Goal: Task Accomplishment & Management: Complete application form

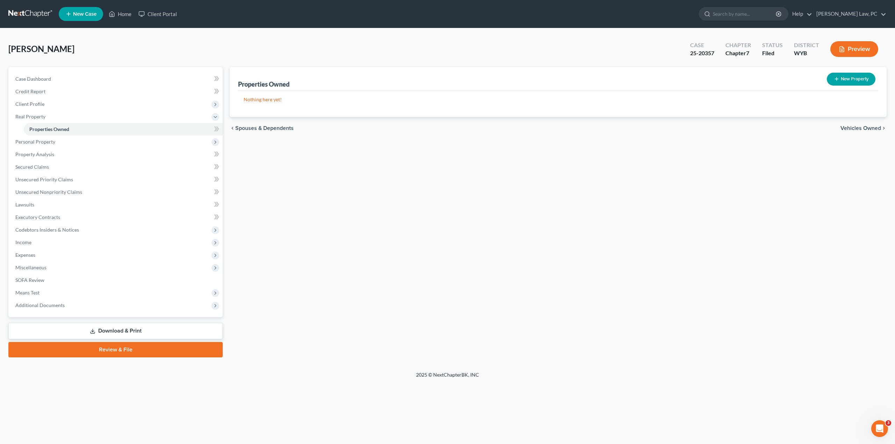
click at [394, 232] on div "Properties Owned New Property Nothing here yet! Property Market Value Liens Exe…" at bounding box center [558, 212] width 664 height 290
click at [742, 12] on input "search" at bounding box center [745, 13] width 64 height 13
type input "a"
click at [33, 14] on link at bounding box center [30, 14] width 45 height 13
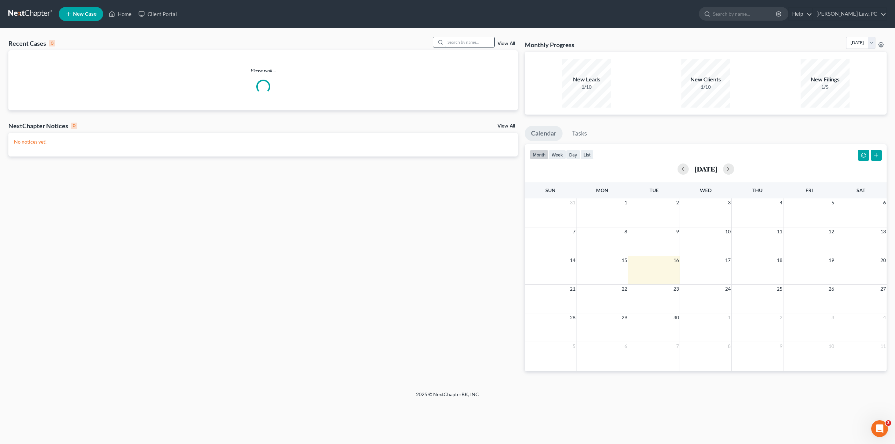
click at [476, 44] on input "search" at bounding box center [469, 42] width 49 height 10
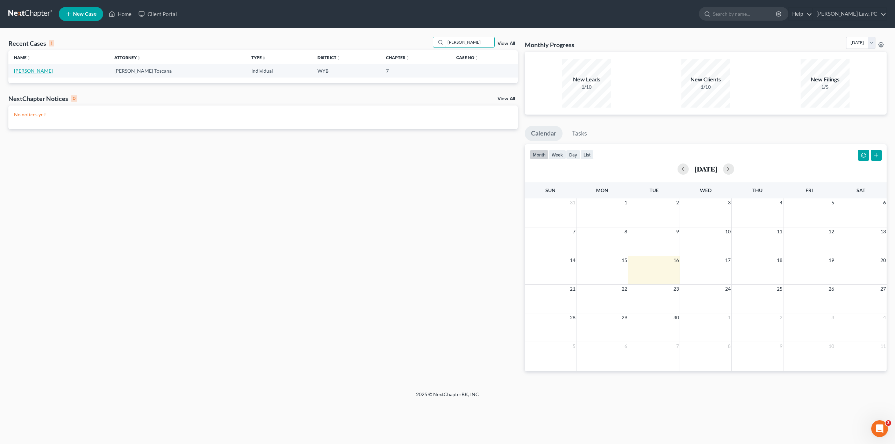
type input "[PERSON_NAME]"
click at [44, 71] on link "[PERSON_NAME]" at bounding box center [33, 71] width 39 height 6
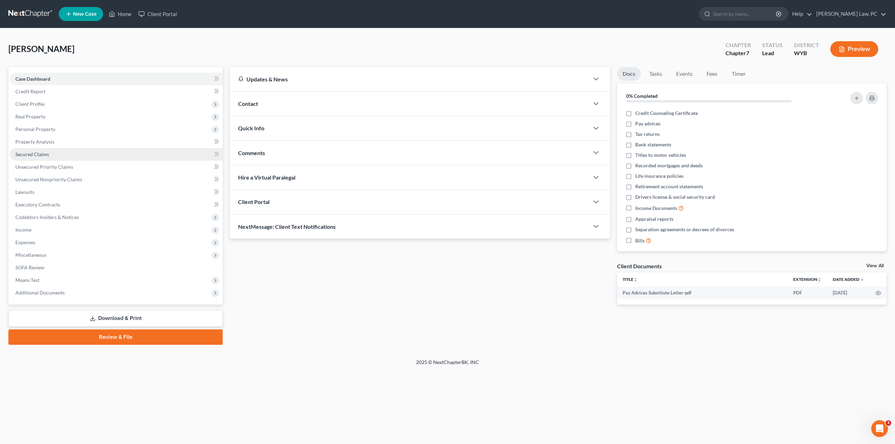
click at [41, 154] on span "Secured Claims" at bounding box center [32, 154] width 34 height 6
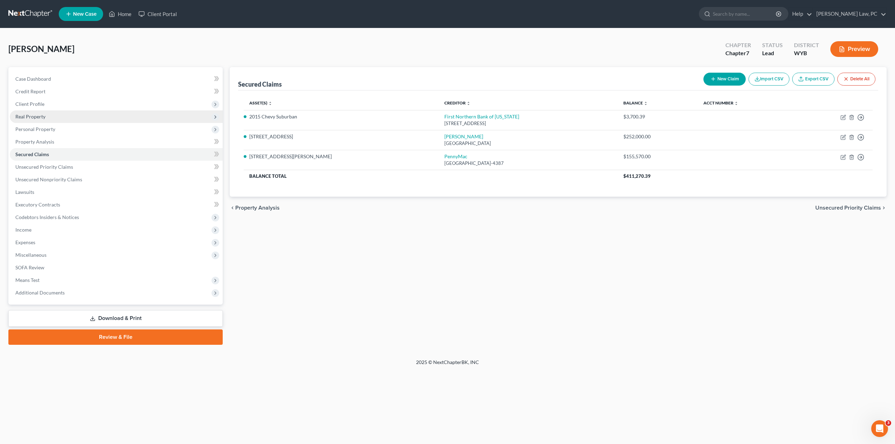
click at [43, 115] on span "Real Property" at bounding box center [30, 117] width 30 height 6
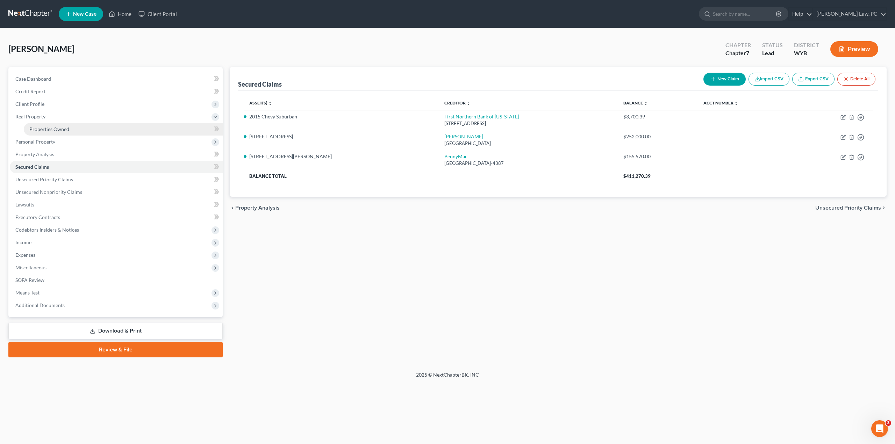
click at [49, 129] on span "Properties Owned" at bounding box center [49, 129] width 40 height 6
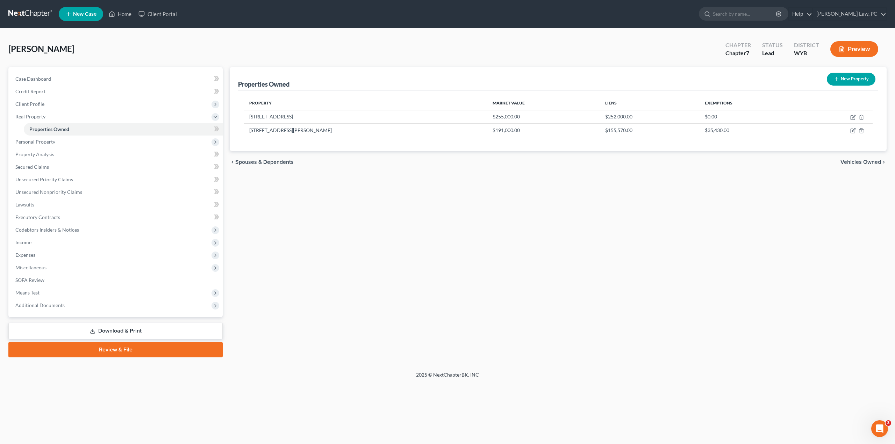
click at [408, 263] on div "Properties Owned New Property Property Market Value Liens Exemptions [STREET_AD…" at bounding box center [558, 212] width 664 height 290
click at [47, 240] on span "Income" at bounding box center [116, 242] width 213 height 13
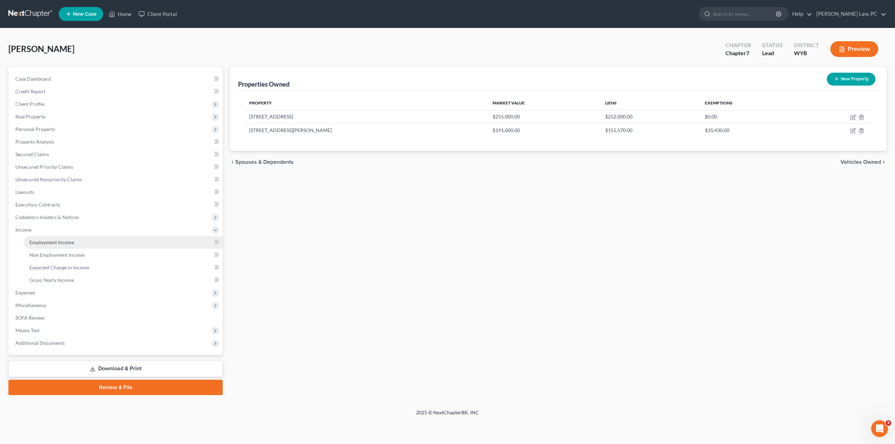
click at [58, 237] on link "Employment Income" at bounding box center [123, 242] width 199 height 13
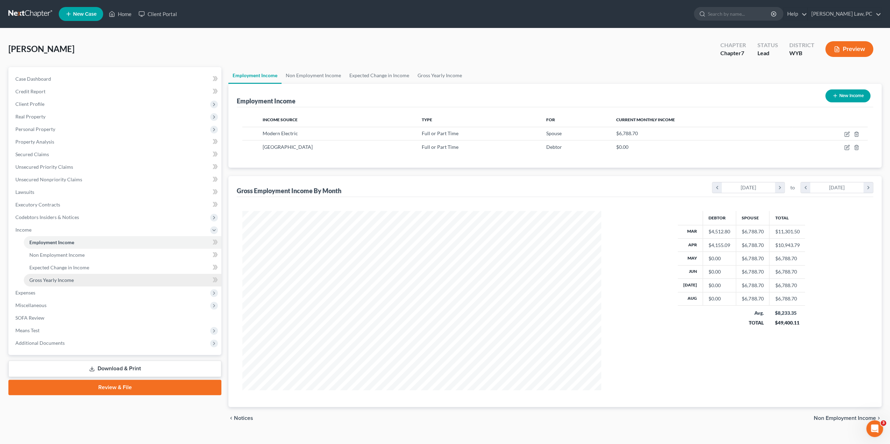
scroll to position [179, 373]
click at [38, 144] on span "Property Analysis" at bounding box center [34, 142] width 39 height 6
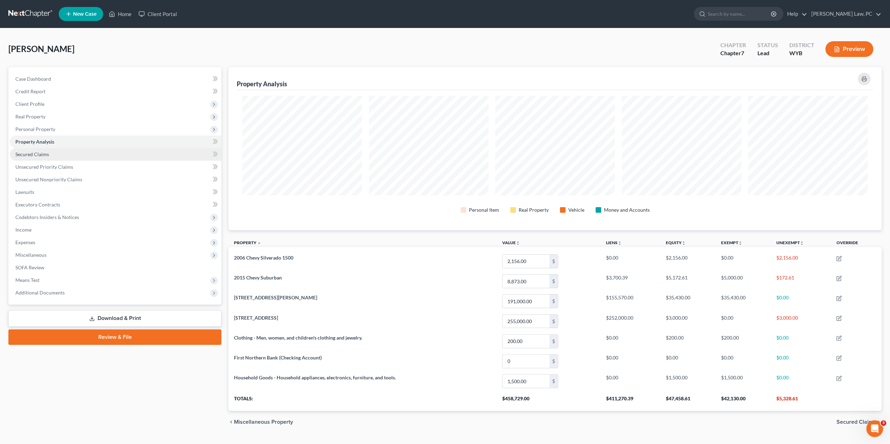
scroll to position [163, 653]
click at [69, 132] on span "Personal Property" at bounding box center [115, 129] width 211 height 13
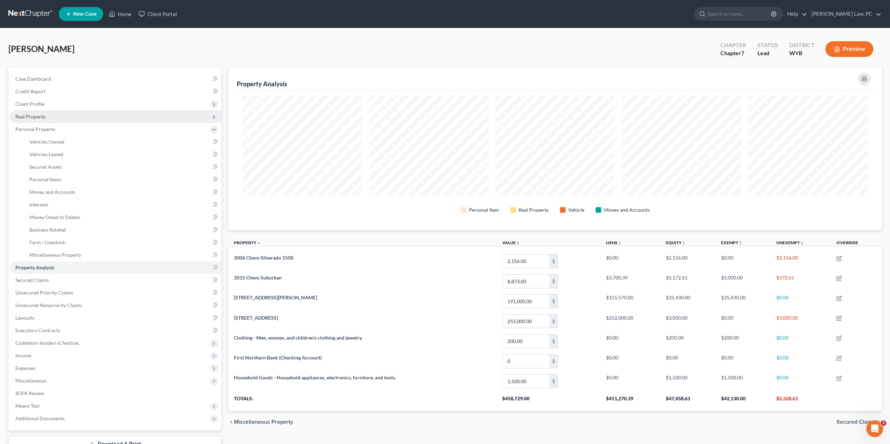
click at [39, 117] on span "Real Property" at bounding box center [30, 117] width 30 height 6
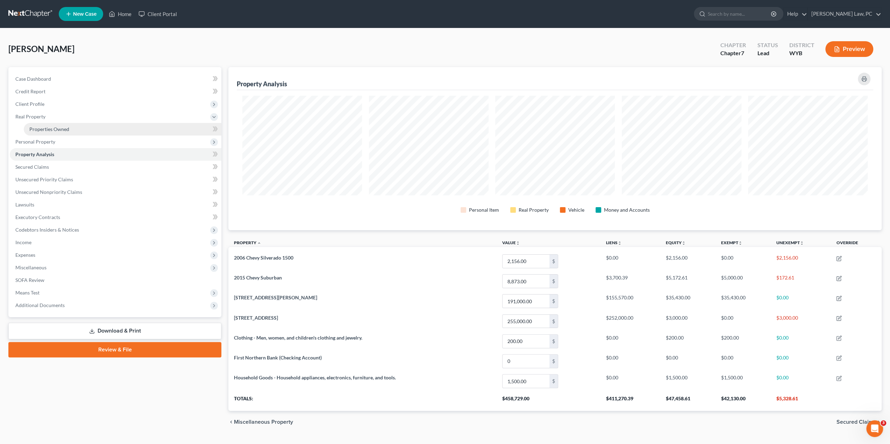
click at [47, 129] on span "Properties Owned" at bounding box center [49, 129] width 40 height 6
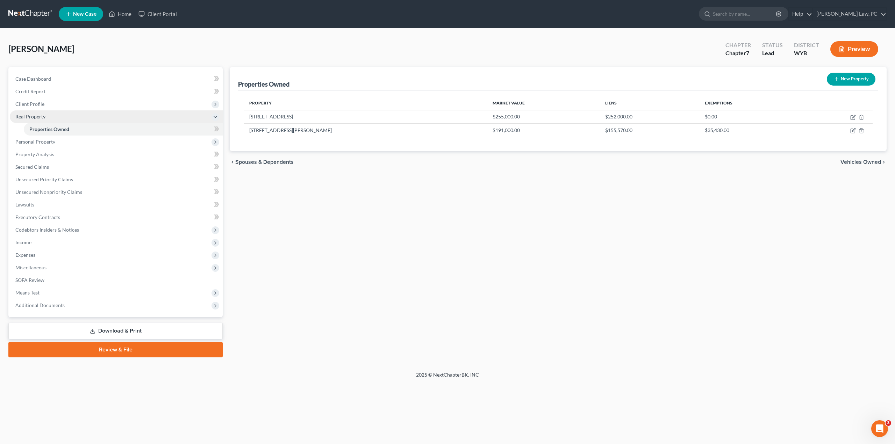
click at [36, 113] on span "Real Property" at bounding box center [116, 116] width 213 height 13
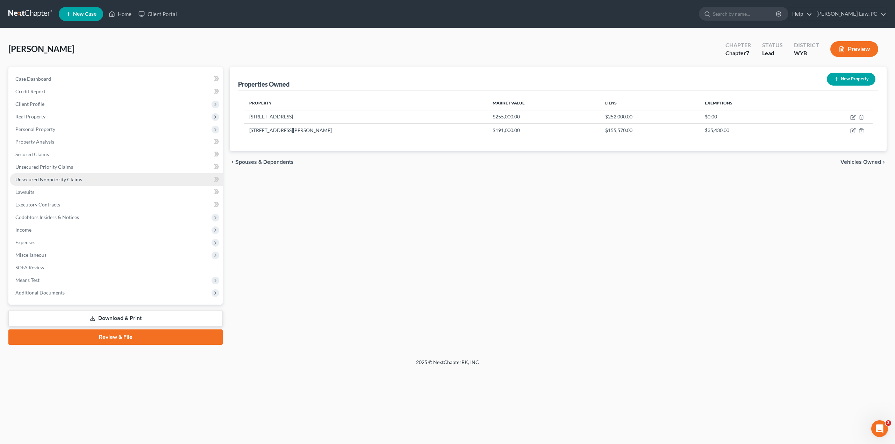
click at [28, 179] on span "Unsecured Nonpriority Claims" at bounding box center [48, 180] width 67 height 6
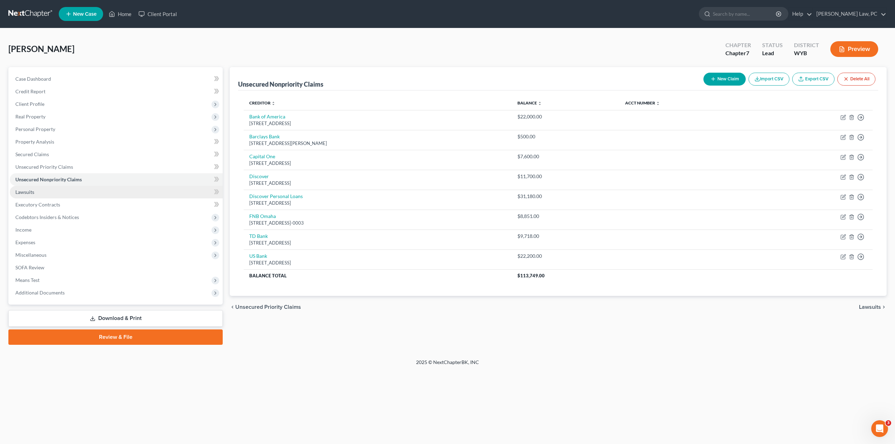
click at [27, 193] on span "Lawsuits" at bounding box center [24, 192] width 19 height 6
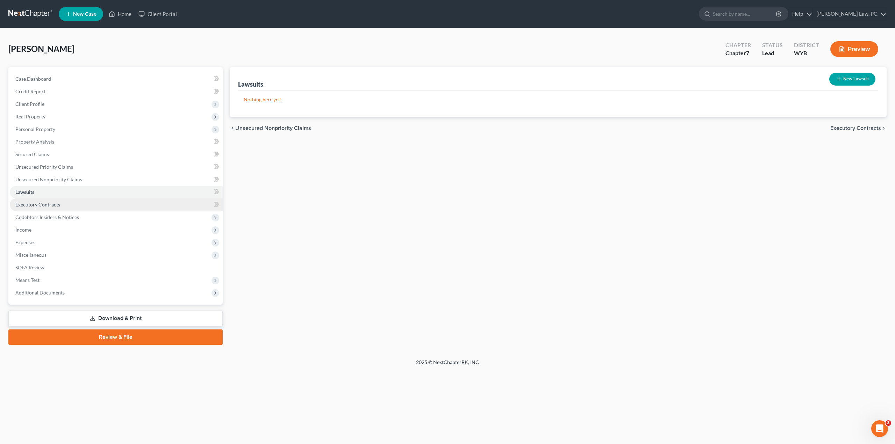
click at [31, 205] on span "Executory Contracts" at bounding box center [37, 205] width 45 height 6
click at [44, 179] on span "Unsecured Nonpriority Claims" at bounding box center [48, 180] width 67 height 6
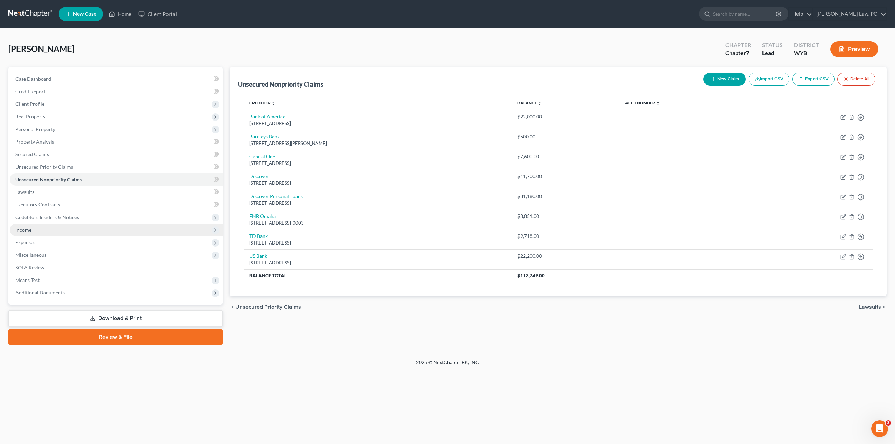
click at [26, 234] on span "Income" at bounding box center [116, 230] width 213 height 13
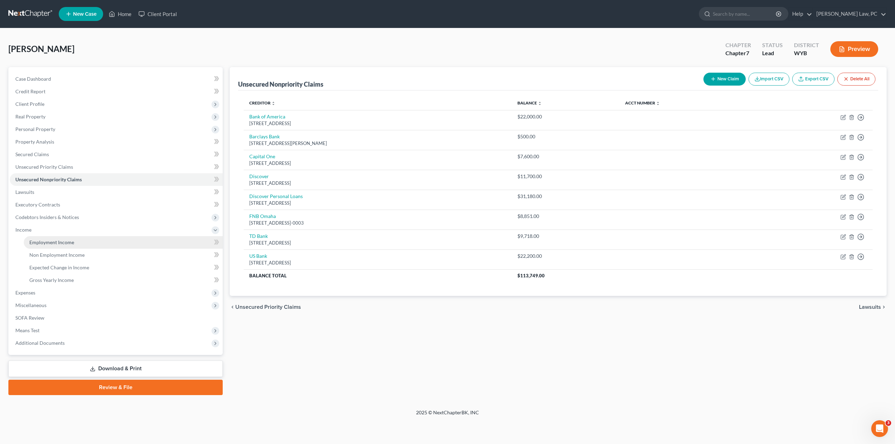
click at [44, 243] on span "Employment Income" at bounding box center [51, 242] width 45 height 6
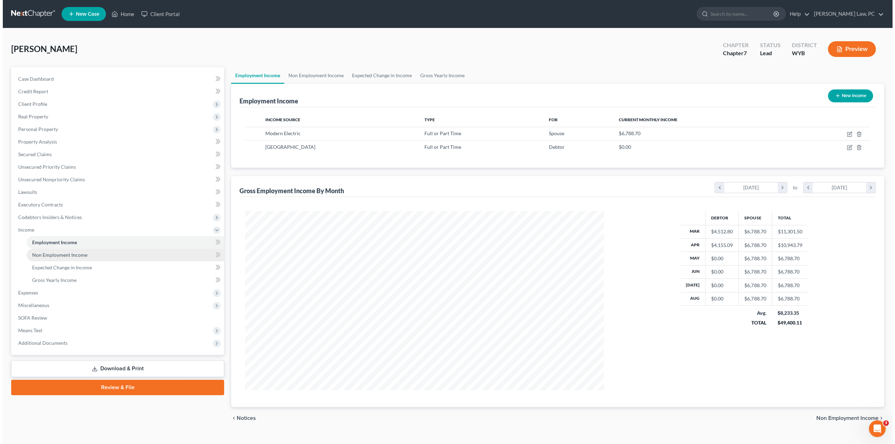
scroll to position [179, 373]
click at [43, 255] on span "Non Employment Income" at bounding box center [56, 255] width 55 height 6
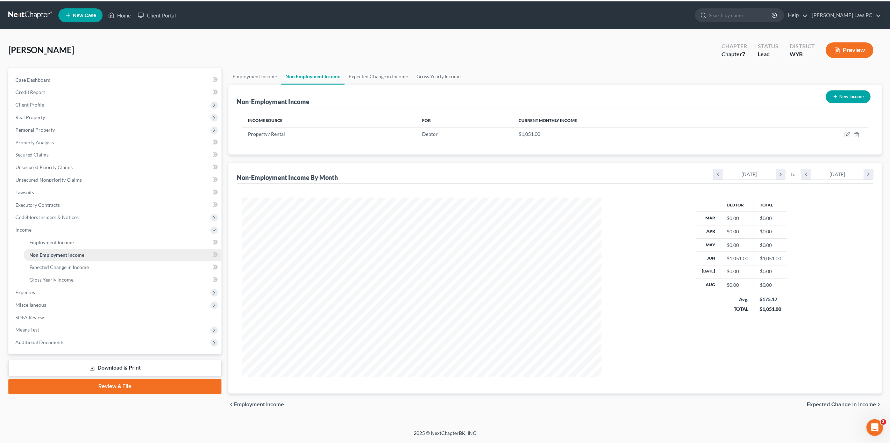
scroll to position [180, 375]
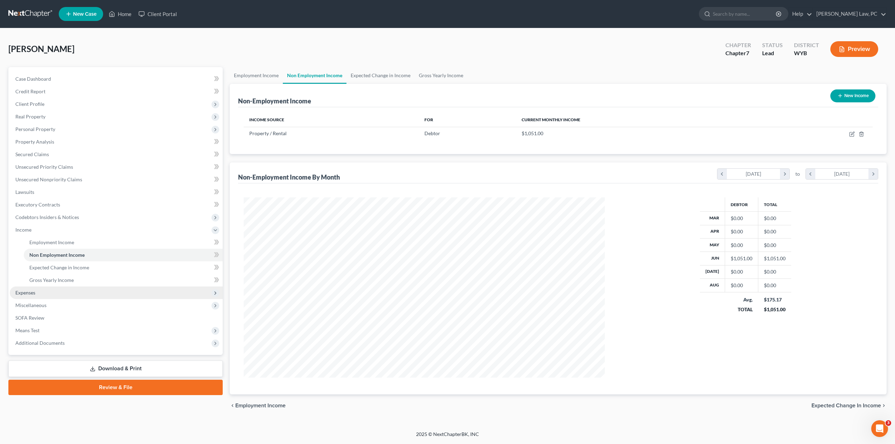
click at [29, 295] on span "Expenses" at bounding box center [25, 293] width 20 height 6
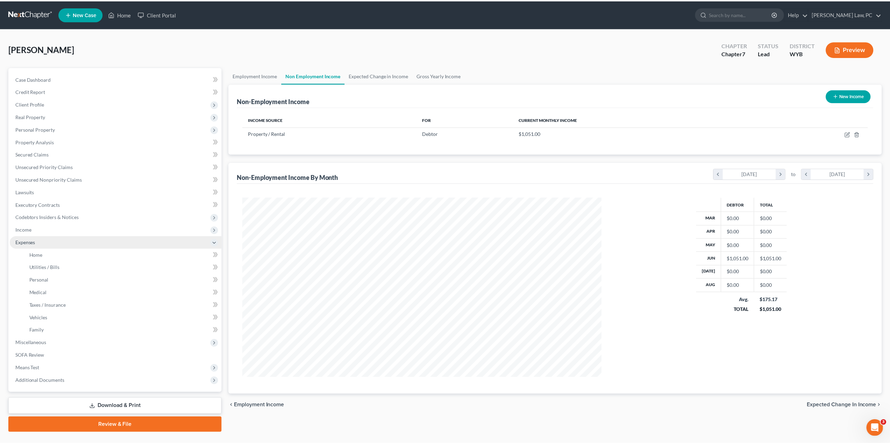
scroll to position [349381, 349188]
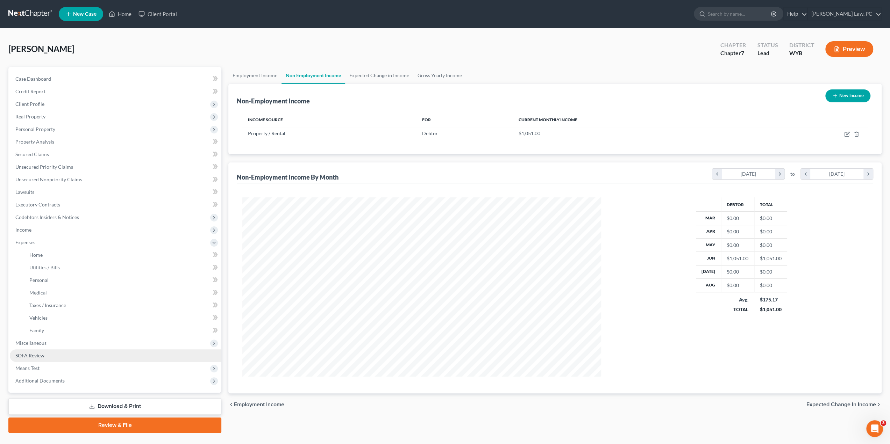
click at [28, 355] on span "SOFA Review" at bounding box center [29, 356] width 29 height 6
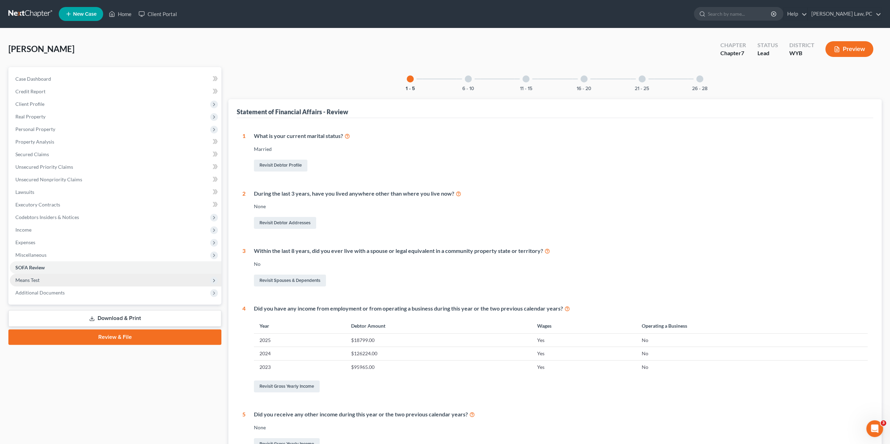
click at [37, 283] on span "Means Test" at bounding box center [27, 280] width 24 height 6
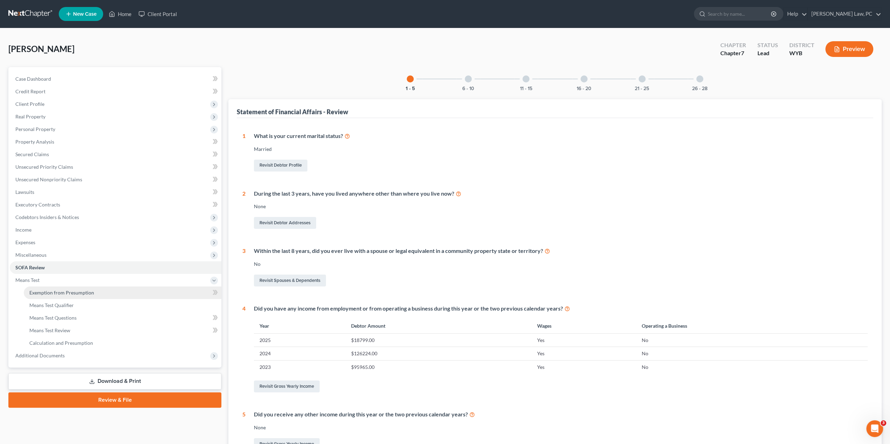
click at [47, 296] on link "Exemption from Presumption" at bounding box center [123, 293] width 198 height 13
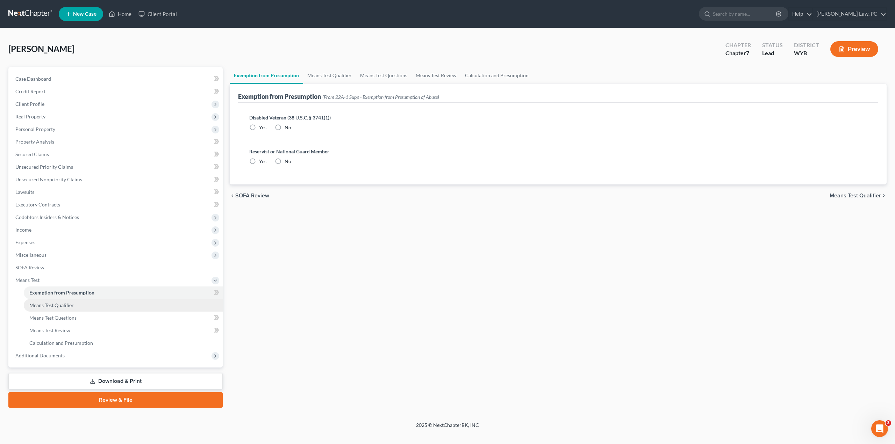
click at [42, 305] on span "Means Test Qualifier" at bounding box center [51, 305] width 44 height 6
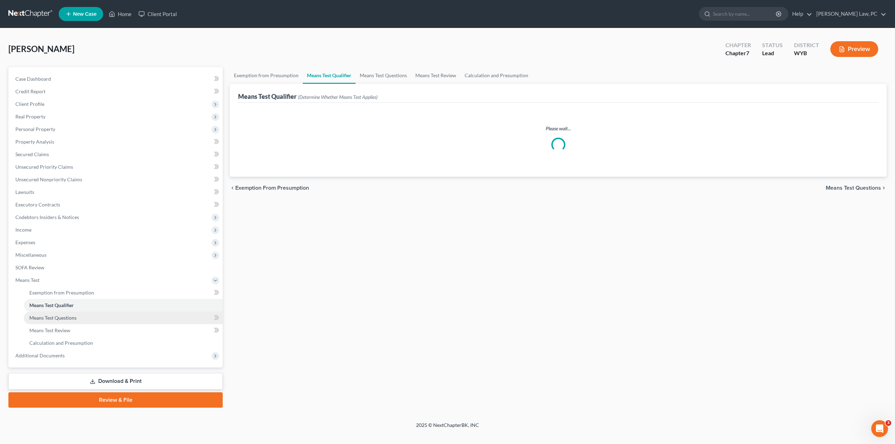
click at [42, 316] on span "Means Test Questions" at bounding box center [52, 318] width 47 height 6
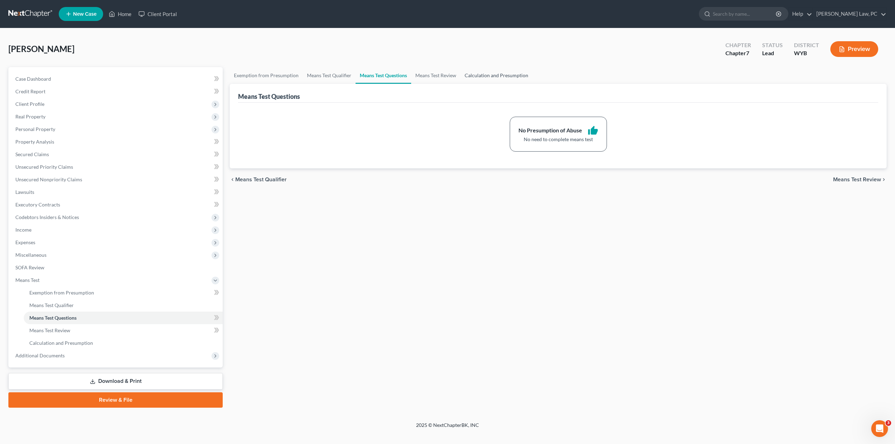
click at [473, 73] on link "Calculation and Presumption" at bounding box center [496, 75] width 72 height 17
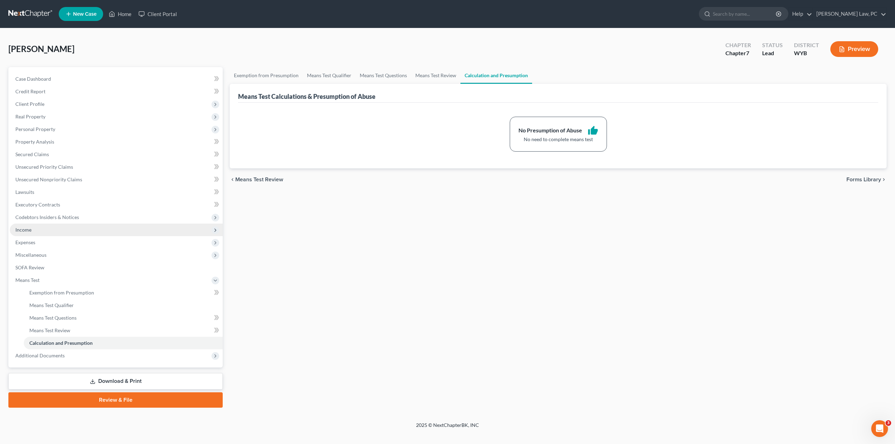
click at [21, 231] on span "Income" at bounding box center [23, 230] width 16 height 6
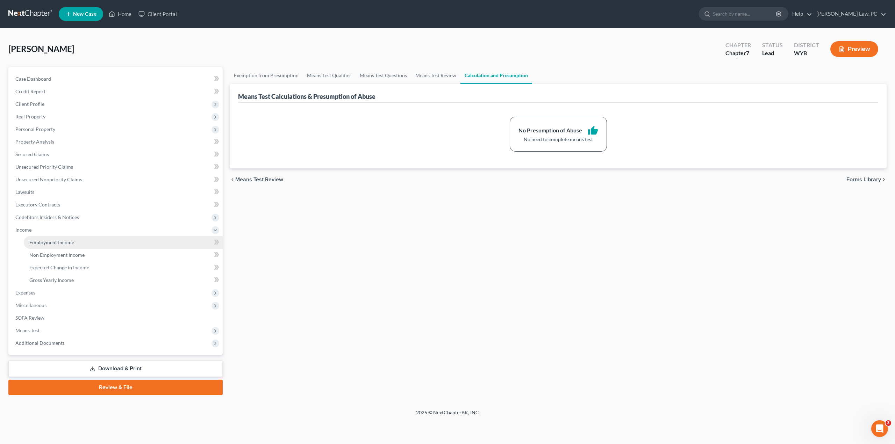
click at [67, 239] on span "Employment Income" at bounding box center [51, 242] width 45 height 6
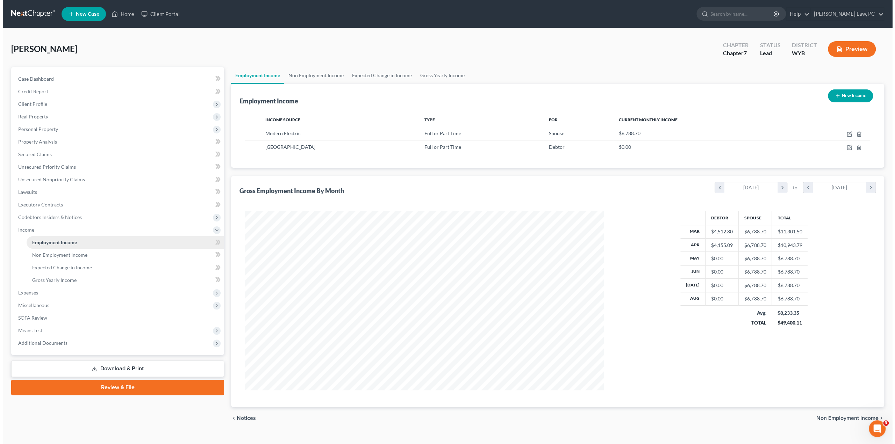
scroll to position [179, 373]
click at [72, 251] on link "Non Employment Income" at bounding box center [123, 255] width 198 height 13
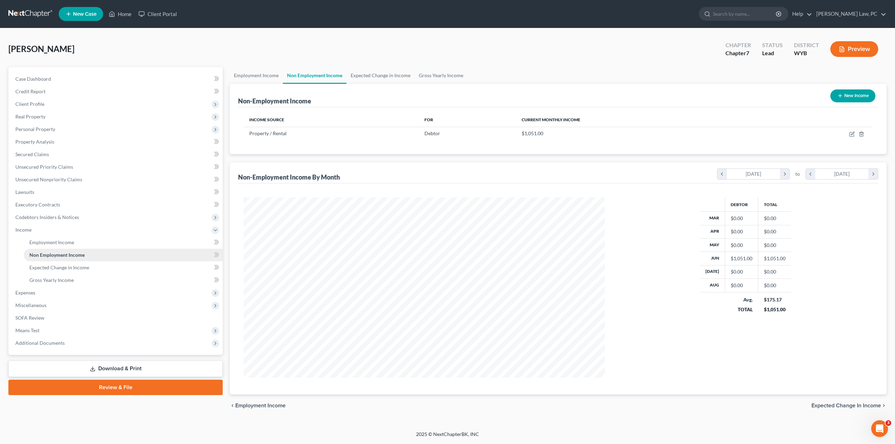
scroll to position [180, 375]
click at [851, 132] on icon "button" at bounding box center [852, 134] width 6 height 6
select select "9"
select select "0"
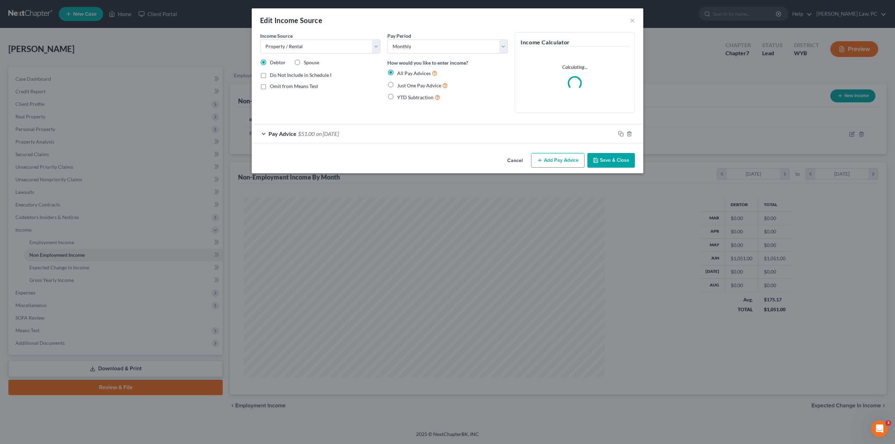
click at [281, 134] on div "Pay Advice $51.00 on [DATE]" at bounding box center [434, 133] width 364 height 19
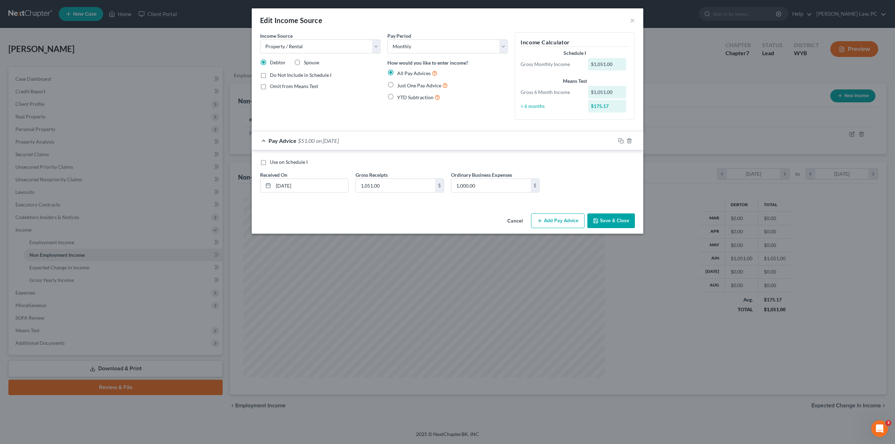
click at [397, 84] on label "Just One Pay Advice" at bounding box center [422, 85] width 51 height 8
click at [400, 84] on input "Just One Pay Advice" at bounding box center [402, 83] width 5 height 5
radio input "true"
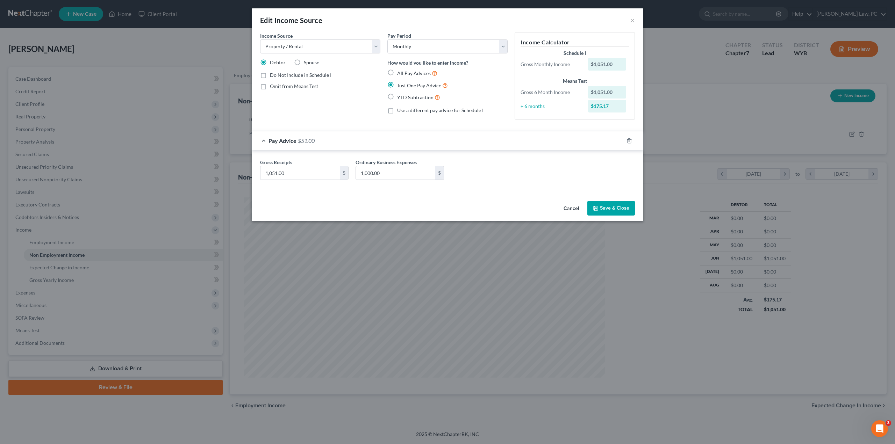
click at [615, 207] on button "Save & Close" at bounding box center [611, 208] width 48 height 15
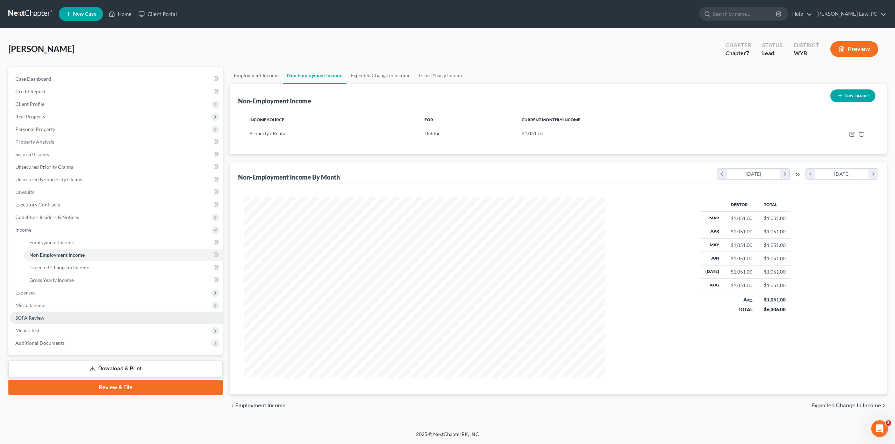
click at [31, 316] on span "SOFA Review" at bounding box center [29, 318] width 29 height 6
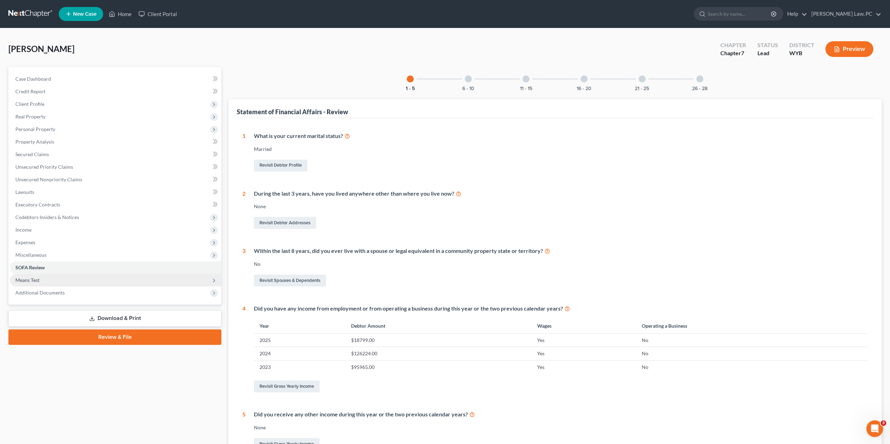
click at [60, 278] on span "Means Test" at bounding box center [115, 280] width 211 height 13
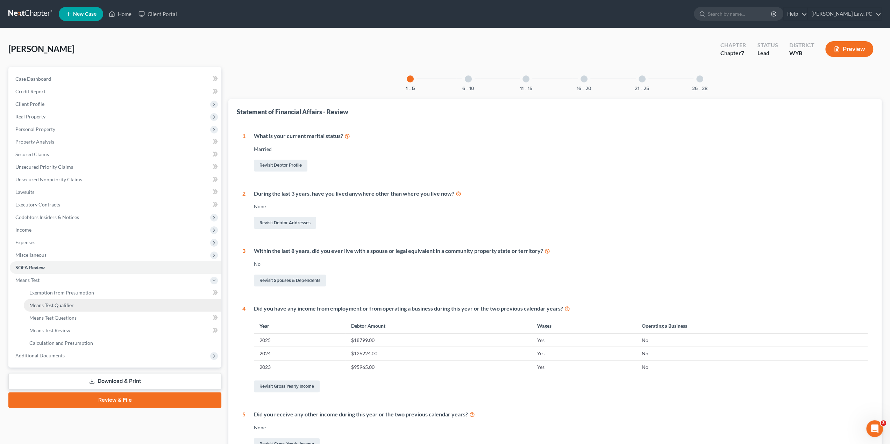
click at [71, 304] on span "Means Test Qualifier" at bounding box center [51, 305] width 44 height 6
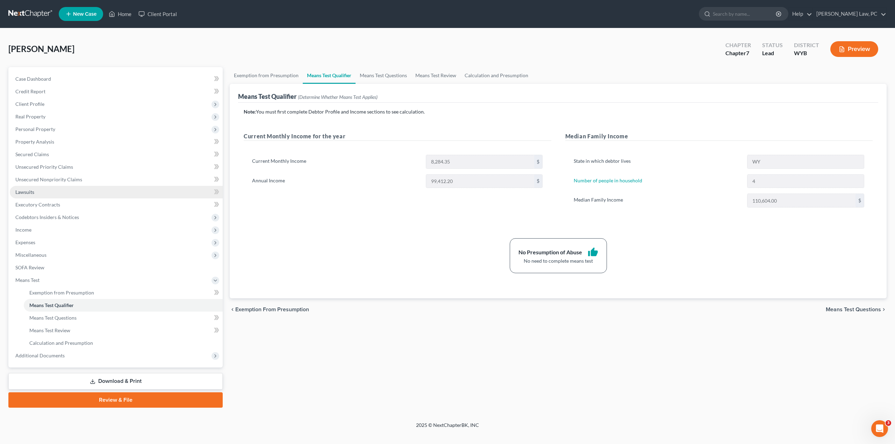
click at [47, 195] on link "Lawsuits" at bounding box center [116, 192] width 213 height 13
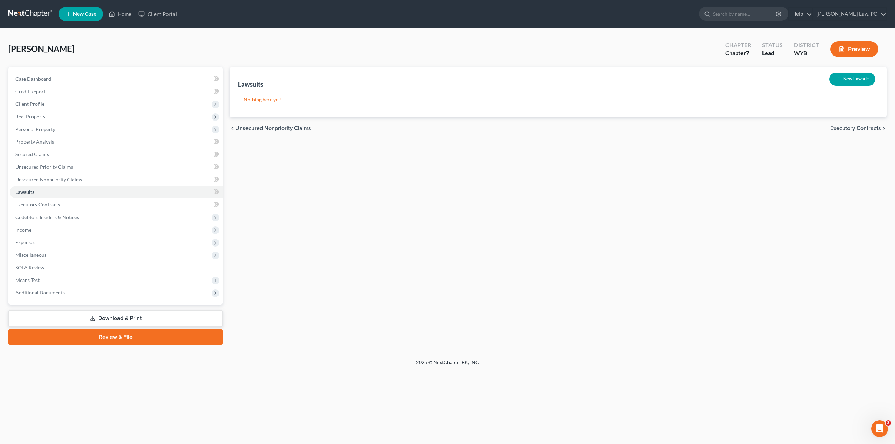
click at [849, 80] on button "New Lawsuit" at bounding box center [852, 79] width 46 height 13
select select "0"
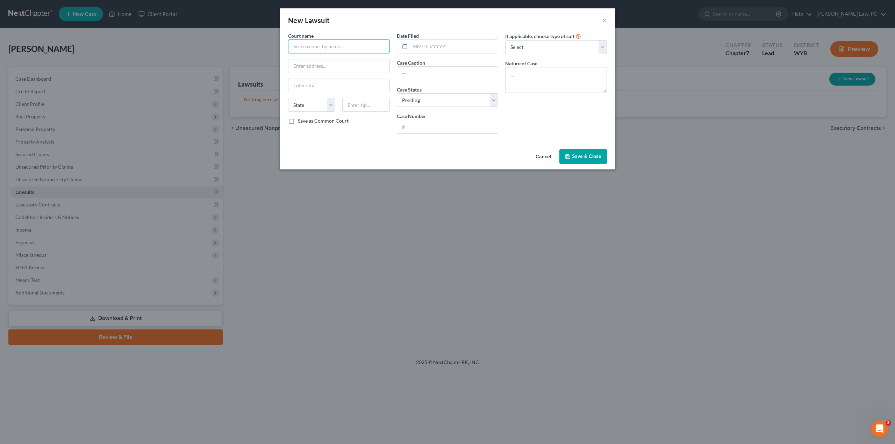
click at [326, 45] on input "text" at bounding box center [339, 47] width 102 height 14
click at [323, 46] on input "text" at bounding box center [339, 47] width 102 height 14
type input "[GEOGRAPHIC_DATA]"
click at [430, 75] on input "text" at bounding box center [447, 73] width 101 height 13
type input "First National Bank of Omaha [PERSON_NAME]"
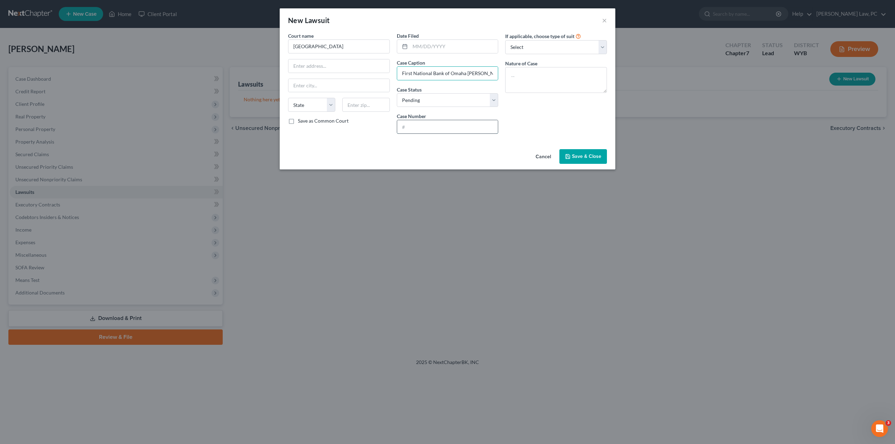
click at [434, 128] on input "text" at bounding box center [447, 126] width 101 height 13
type input "CV-2025-0142"
click at [313, 69] on input "text" at bounding box center [338, 65] width 101 height 13
paste input "[STREET_ADDRESS][PERSON_NAME]"
type input "[STREET_ADDRESS][PERSON_NAME]"
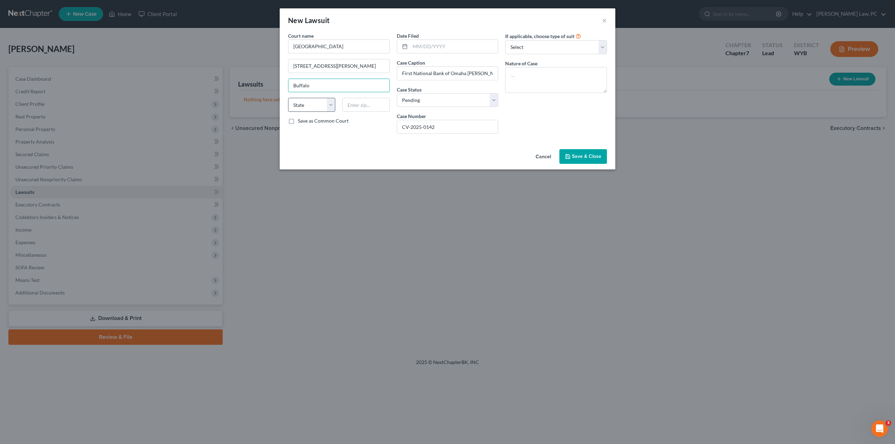
type input "Buffalo"
select select "53"
click at [354, 106] on input "text" at bounding box center [365, 105] width 47 height 14
type input "82834"
click at [575, 155] on span "Save & Close" at bounding box center [586, 156] width 29 height 6
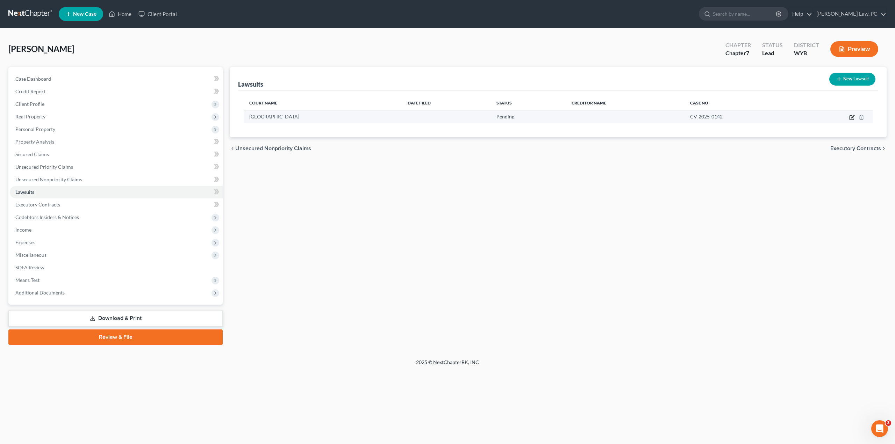
click at [850, 117] on icon "button" at bounding box center [852, 118] width 6 height 6
select select "53"
select select "0"
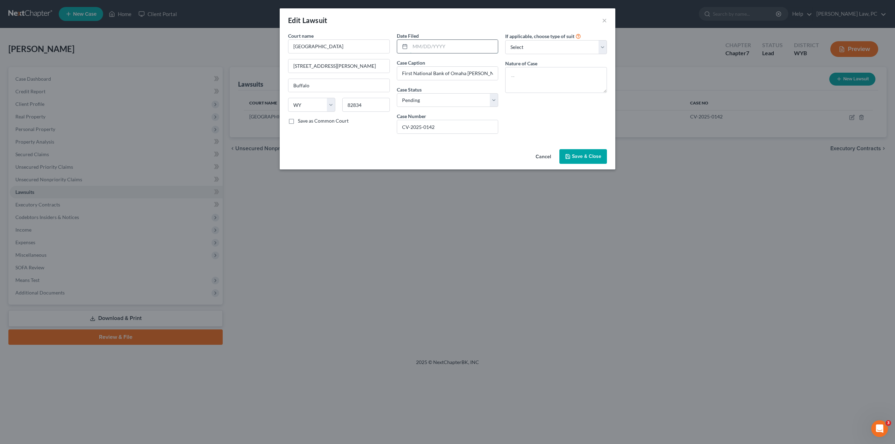
click at [421, 47] on input "text" at bounding box center [454, 46] width 88 height 13
type input "[DATE]"
click at [566, 155] on icon "button" at bounding box center [568, 157] width 4 height 4
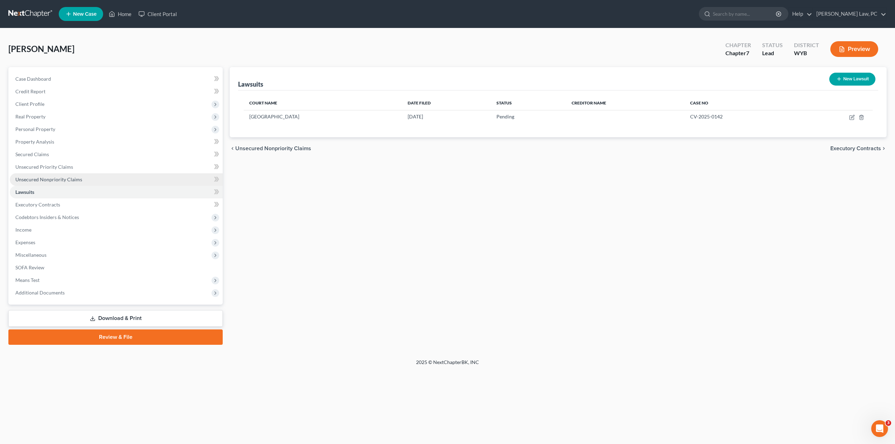
click at [81, 179] on link "Unsecured Nonpriority Claims" at bounding box center [116, 179] width 213 height 13
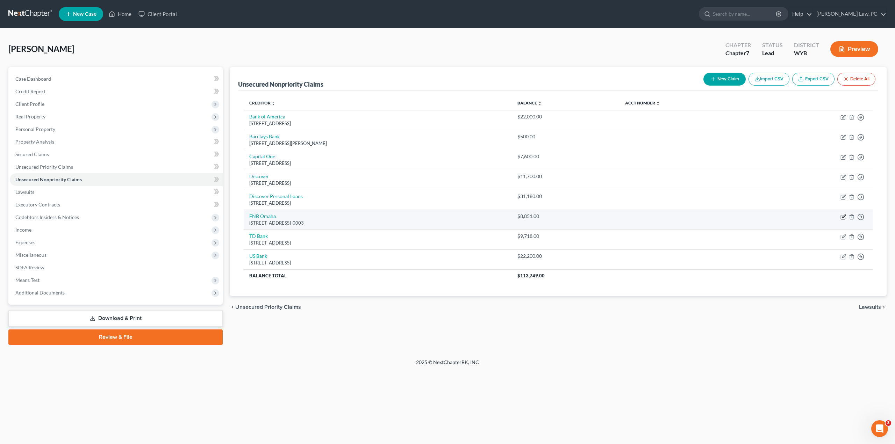
click at [841, 216] on icon "button" at bounding box center [843, 217] width 6 height 6
select select "30"
select select "0"
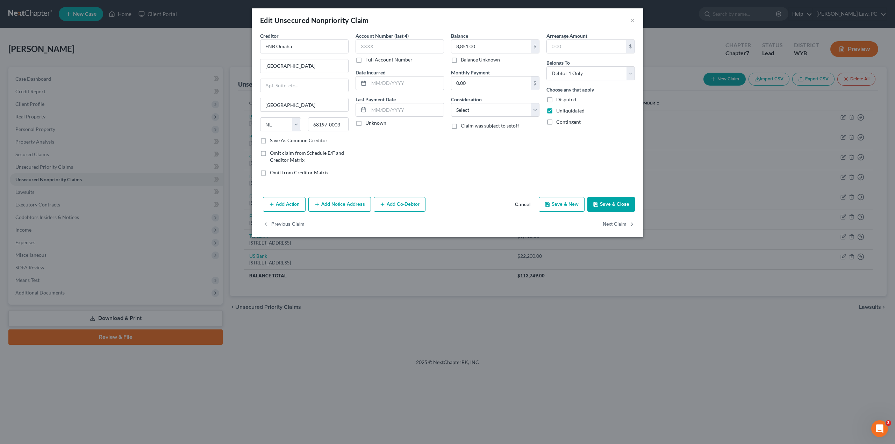
click at [335, 200] on button "Add Notice Address" at bounding box center [339, 204] width 63 height 15
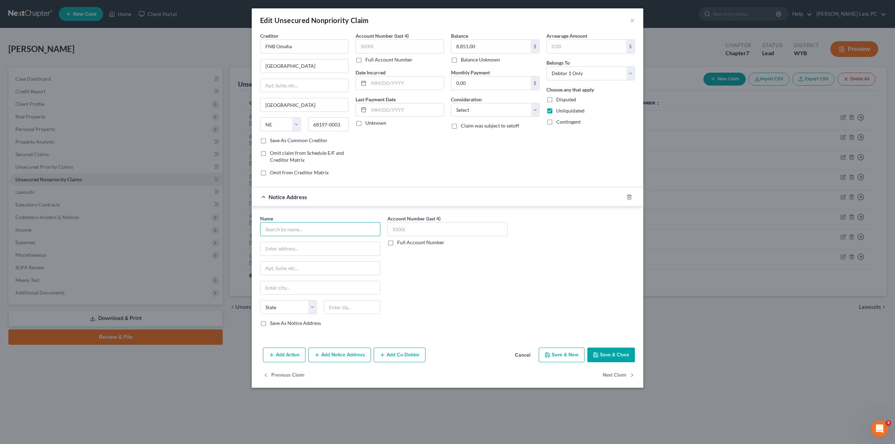
click at [296, 229] on input "text" at bounding box center [320, 229] width 120 height 14
type input "[PERSON_NAME] Law Firm"
type input "PO Box 2427"
type input "Fargo"
select select "29"
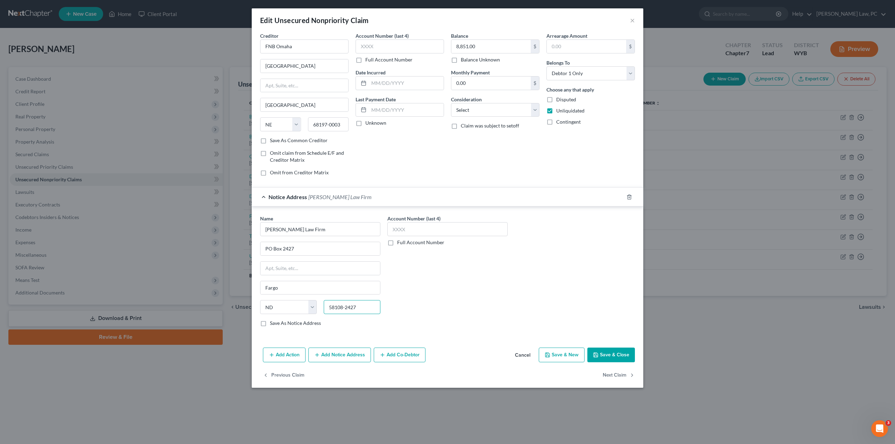
type input "58108-2427"
click at [606, 352] on button "Save & Close" at bounding box center [611, 355] width 48 height 15
type input "0"
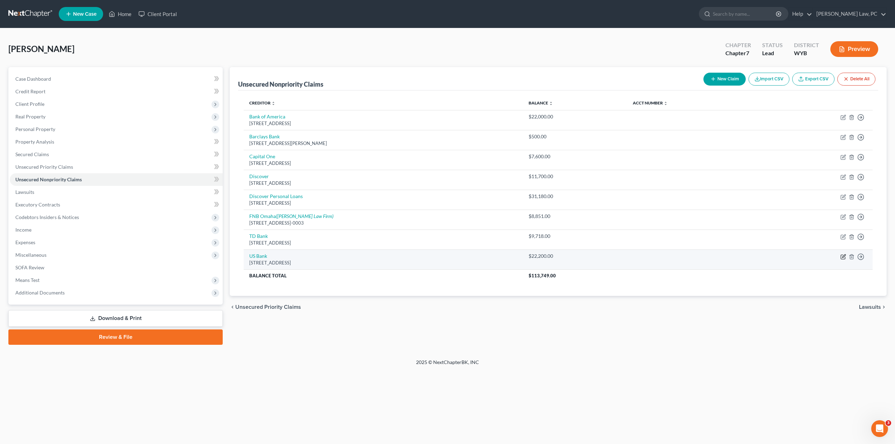
click at [846, 255] on icon "button" at bounding box center [843, 257] width 6 height 6
select select "24"
select select "0"
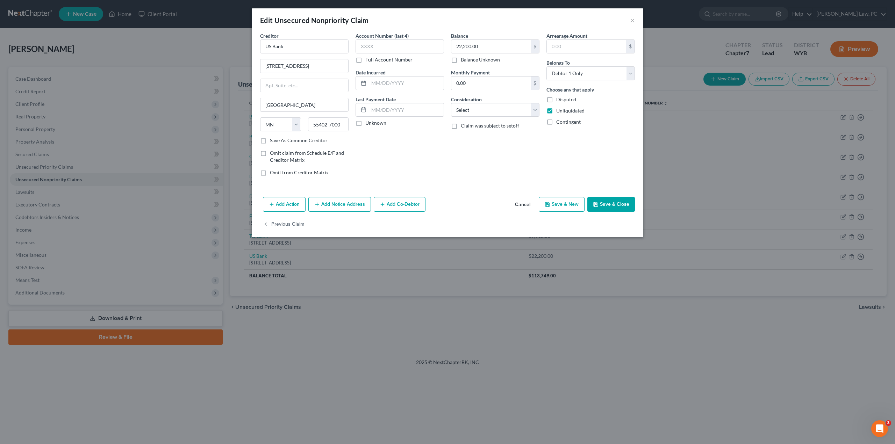
click at [342, 207] on button "Add Notice Address" at bounding box center [339, 204] width 63 height 15
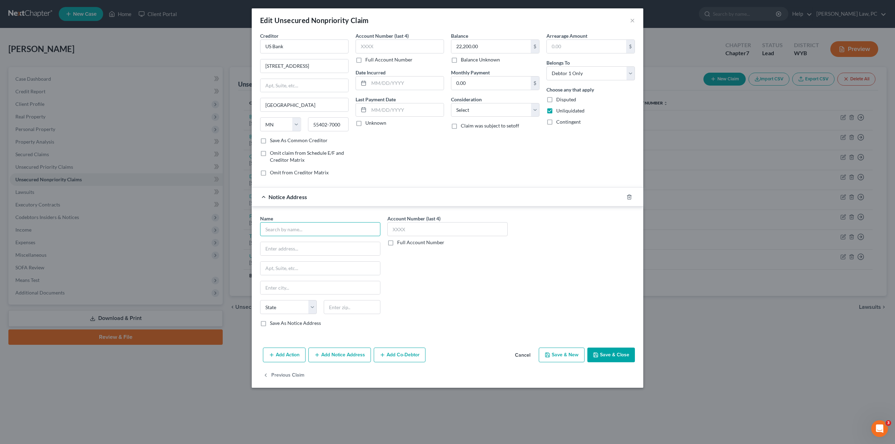
click at [295, 227] on input "text" at bounding box center [320, 229] width 120 height 14
type input "[PERSON_NAME] [PERSON_NAME]"
type input "[STREET_ADDRESS]"
type input "Brookfield"
select select "52"
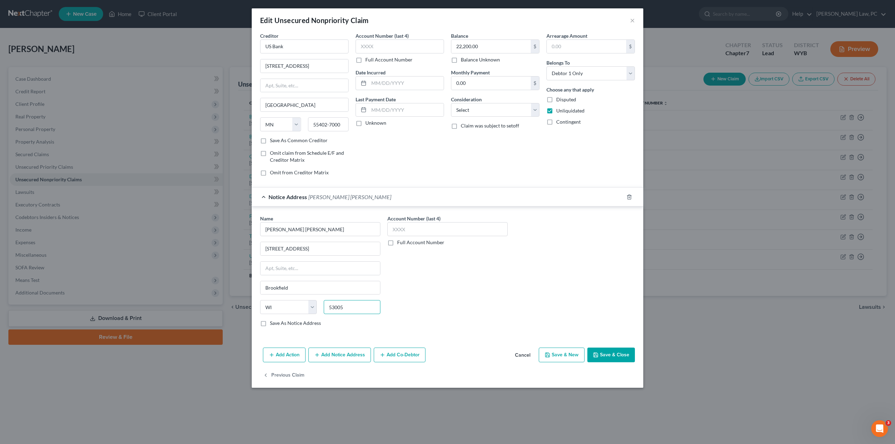
type input "53005"
click at [614, 353] on button "Save & Close" at bounding box center [611, 355] width 48 height 15
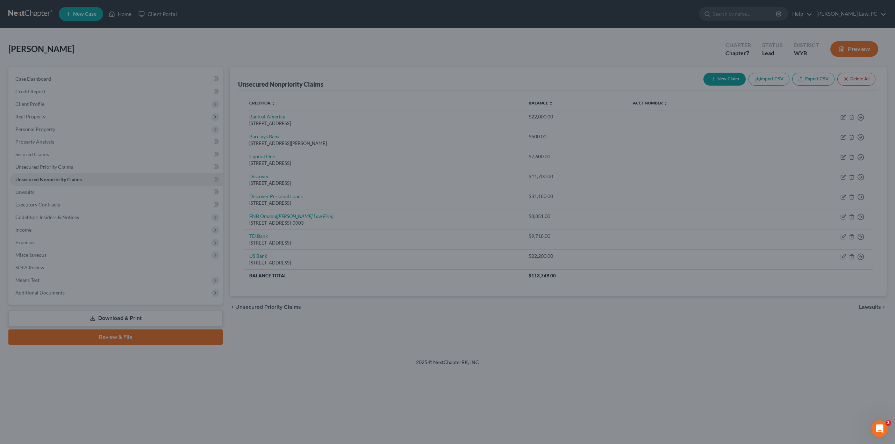
type input "0"
